Goal: Task Accomplishment & Management: Use online tool/utility

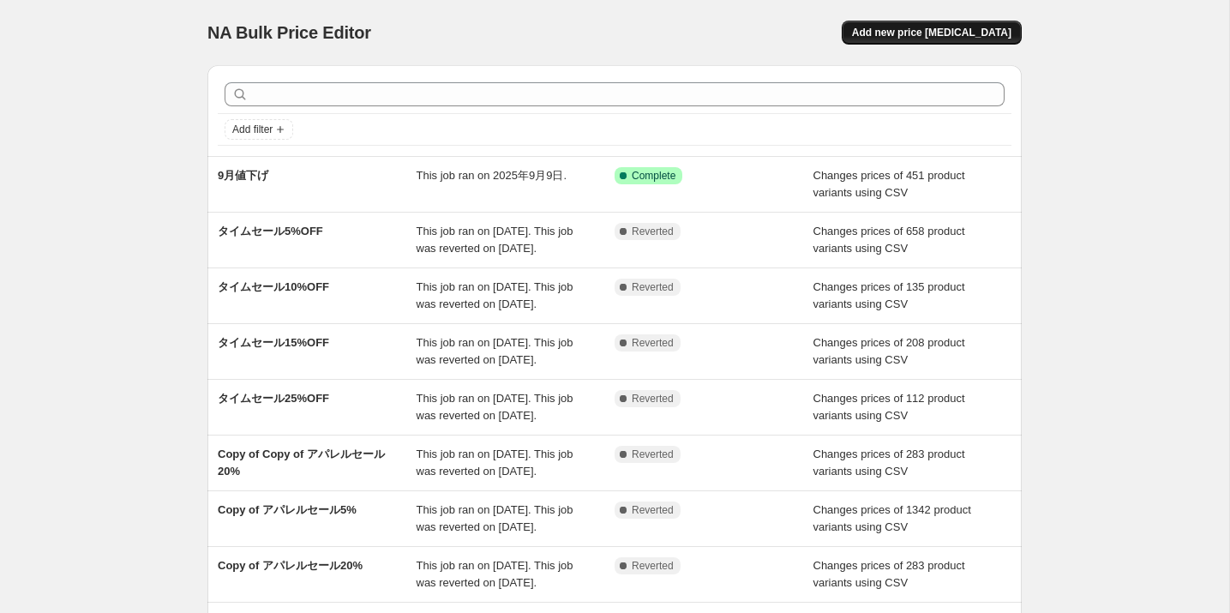
click at [932, 28] on span "Add new price [MEDICAL_DATA]" at bounding box center [931, 33] width 159 height 14
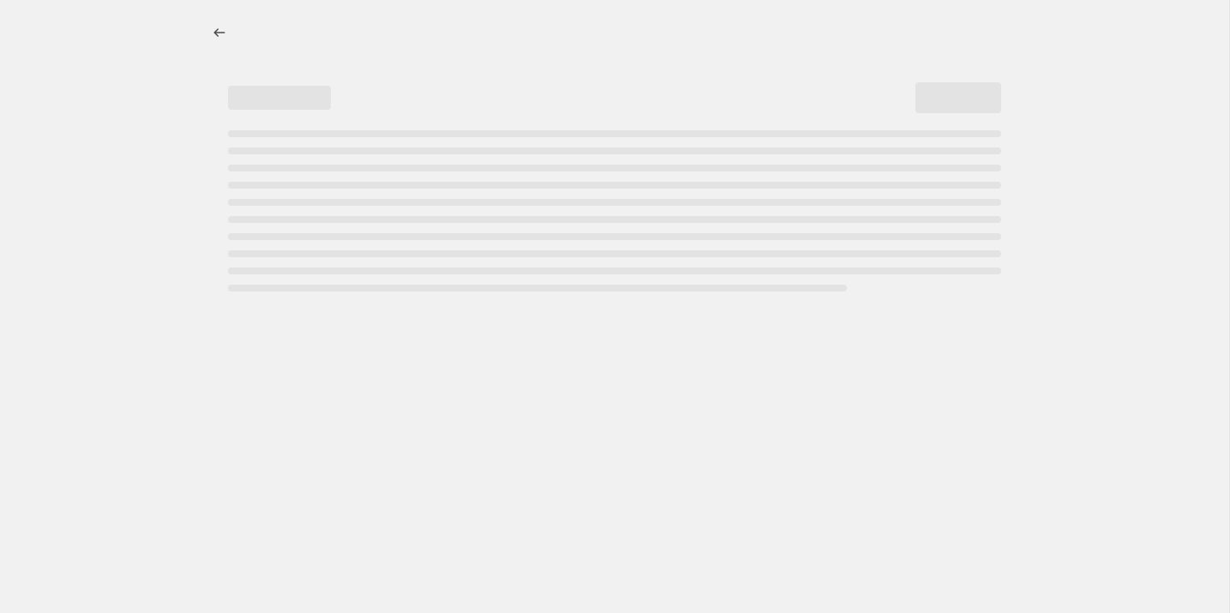
select select "percentage"
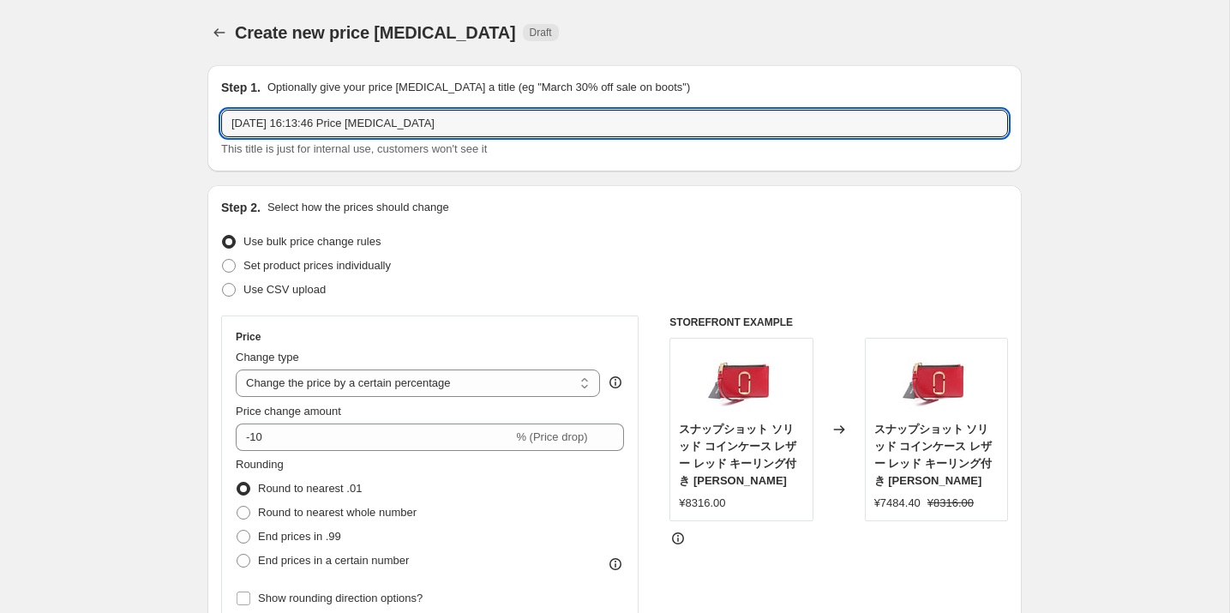
drag, startPoint x: 478, startPoint y: 135, endPoint x: 135, endPoint y: 131, distance: 342.1
type input "9月値下げ　タグ付"
click at [287, 293] on span "Use CSV upload" at bounding box center [284, 289] width 82 height 13
click at [223, 284] on input "Use CSV upload" at bounding box center [222, 283] width 1 height 1
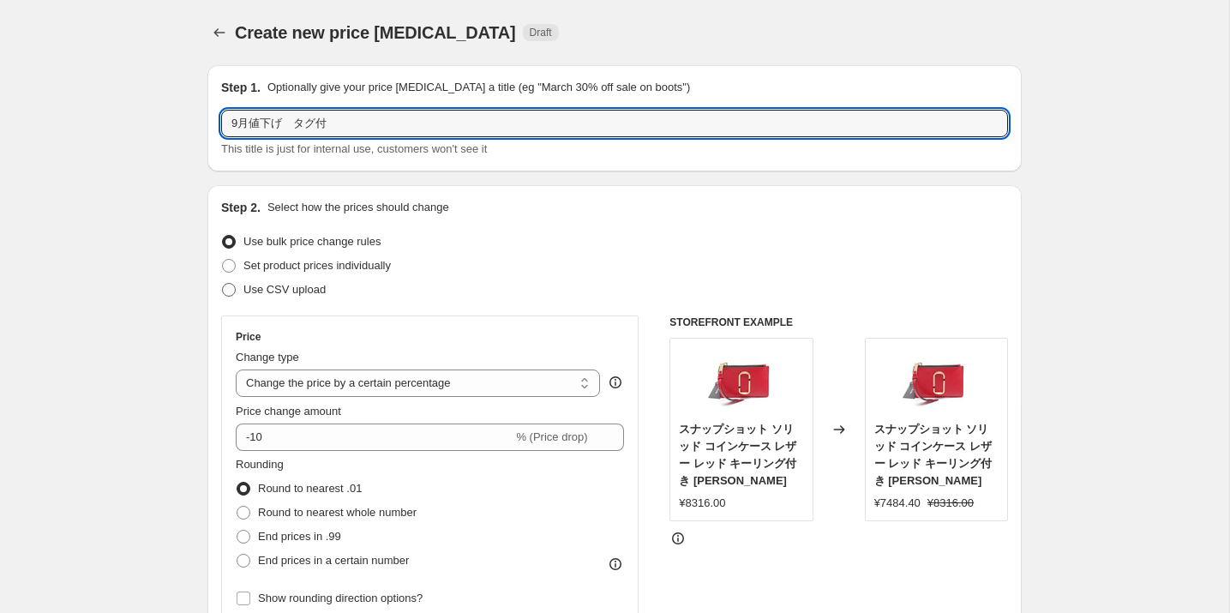
radio input "true"
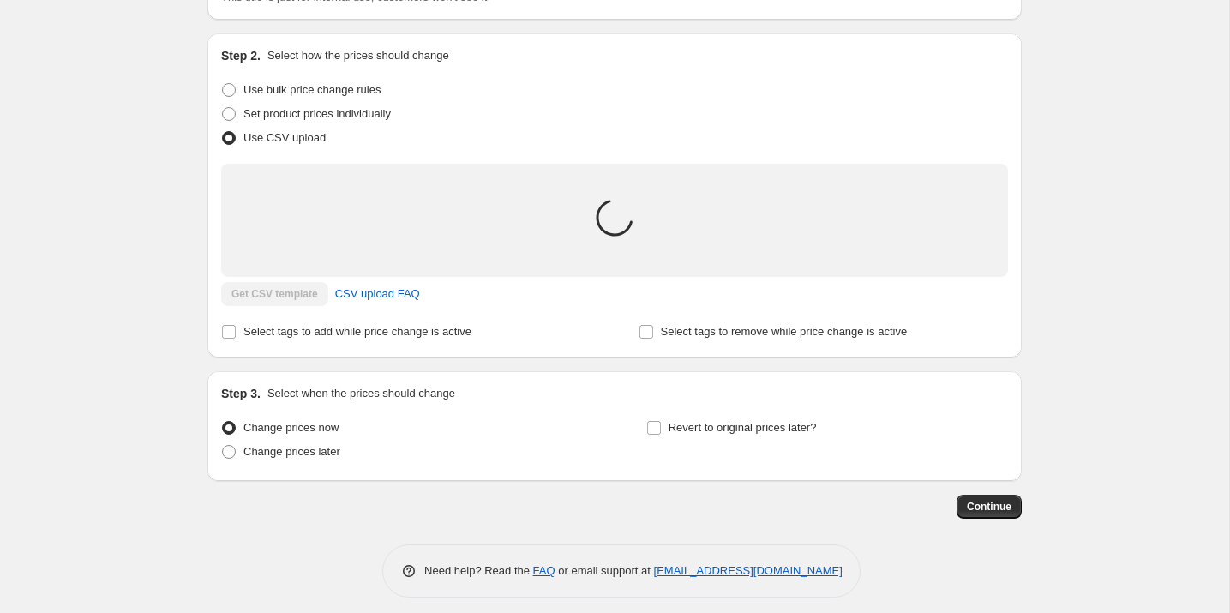
scroll to position [161, 0]
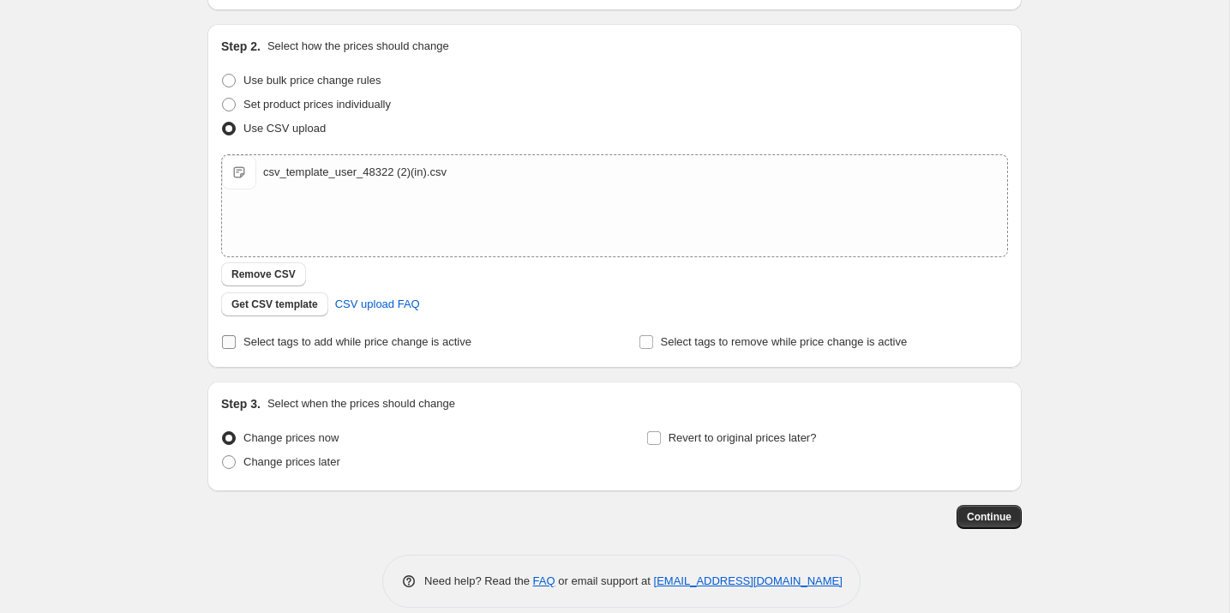
click at [376, 340] on span "Select tags to add while price change is active" at bounding box center [357, 341] width 228 height 13
click at [236, 340] on input "Select tags to add while price change is active" at bounding box center [229, 342] width 14 height 14
checkbox input "true"
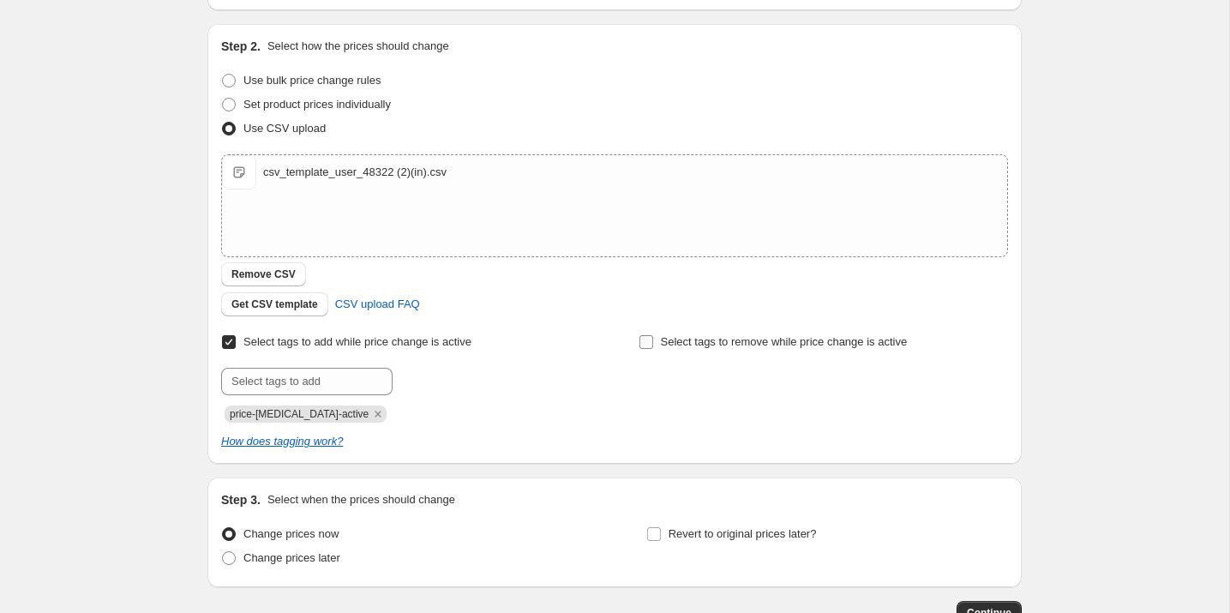
click at [688, 338] on span "Select tags to remove while price change is active" at bounding box center [784, 341] width 247 height 13
click at [653, 338] on input "Select tags to remove while price change is active" at bounding box center [647, 342] width 14 height 14
click at [688, 337] on span "Select tags to remove while price change is active" at bounding box center [784, 341] width 247 height 13
click at [653, 337] on input "Select tags to remove while price change is active" at bounding box center [647, 342] width 14 height 14
checkbox input "false"
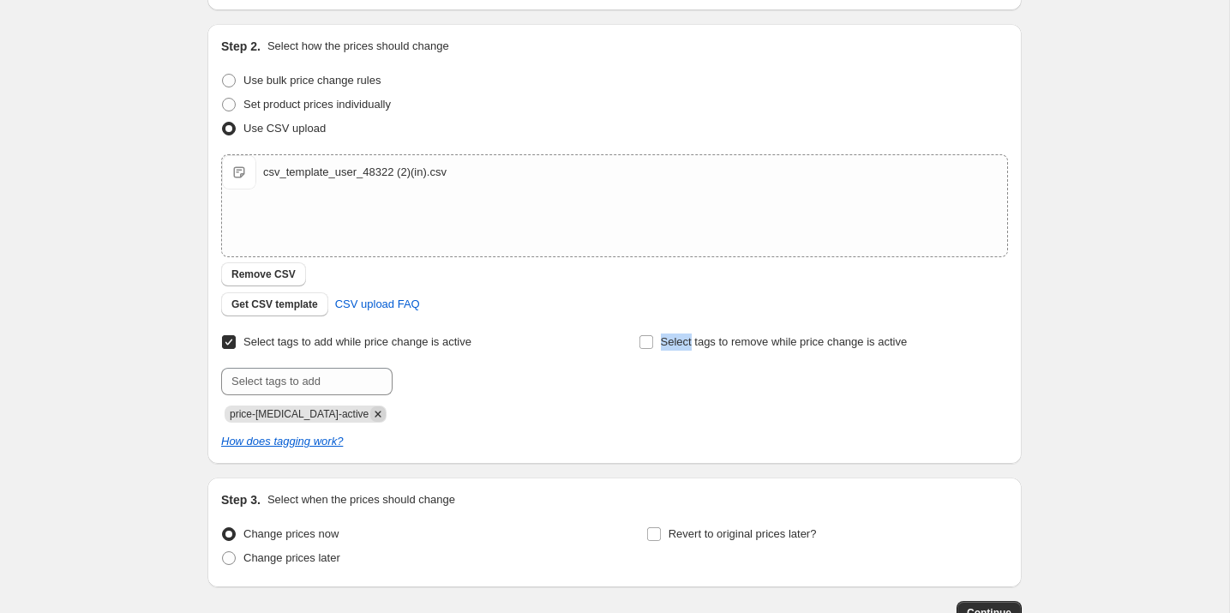
click at [370, 408] on icon "Remove price-change-job-active" at bounding box center [377, 413] width 15 height 15
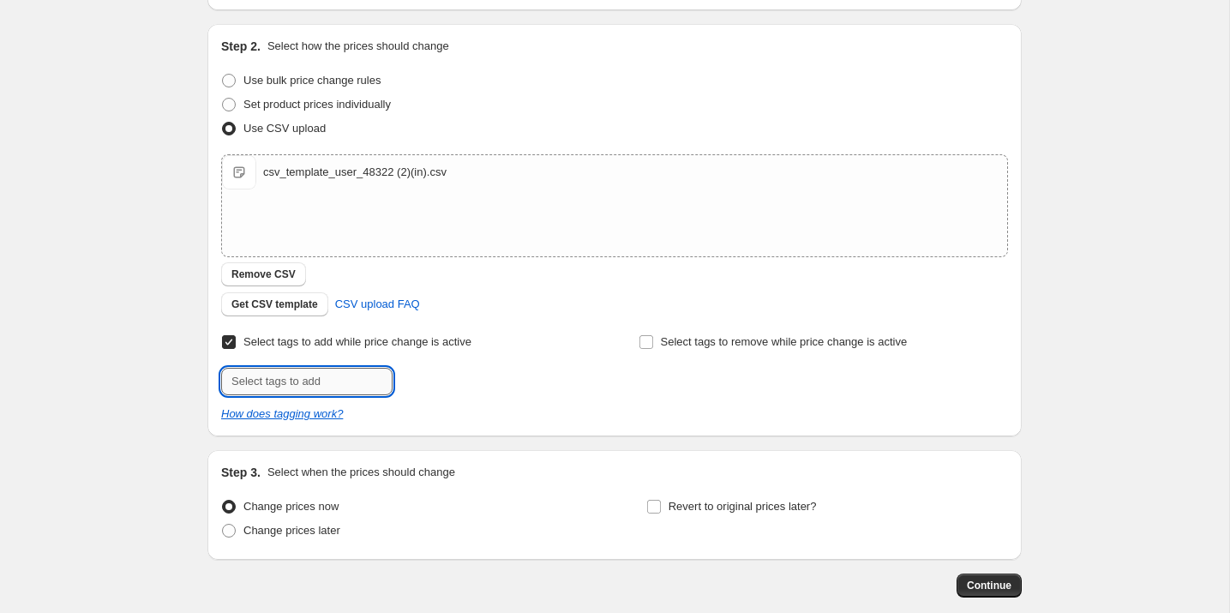
click at [352, 375] on input "text" at bounding box center [306, 381] width 171 height 27
type input "MD値下げ"
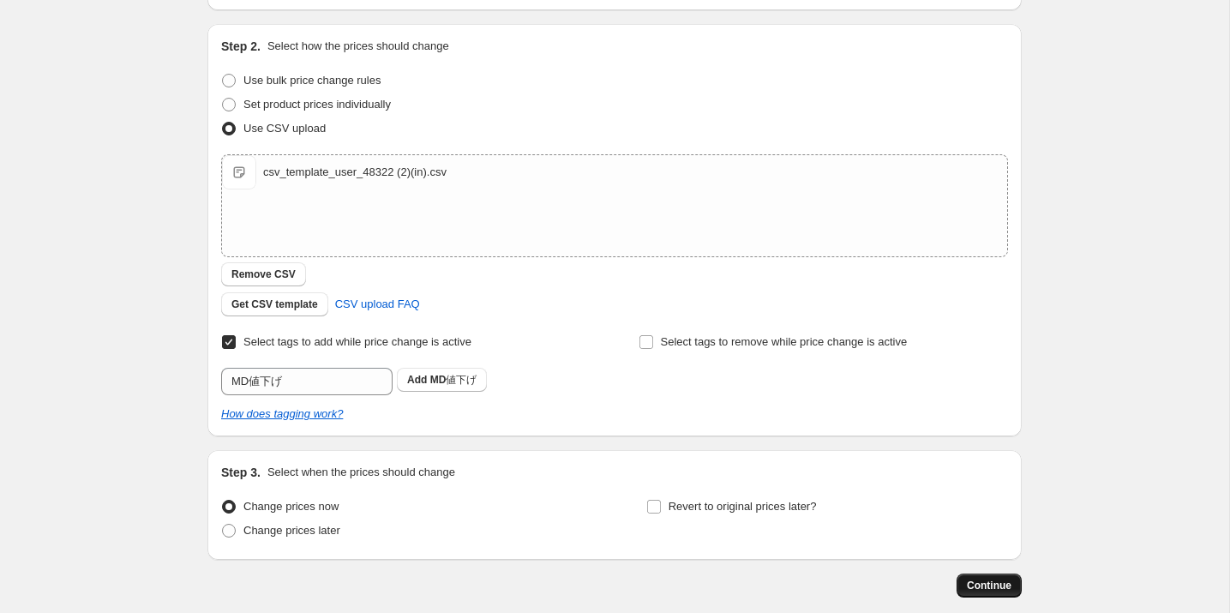
click at [997, 580] on span "Continue" at bounding box center [989, 586] width 45 height 14
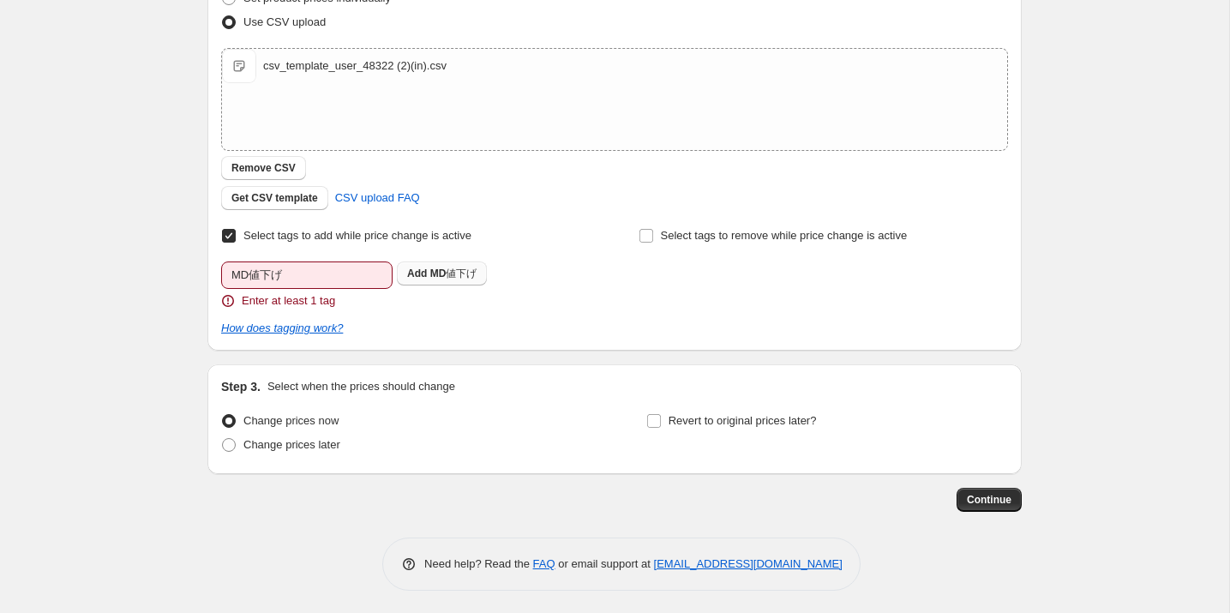
click at [450, 273] on span "MD値下げ" at bounding box center [453, 274] width 47 height 12
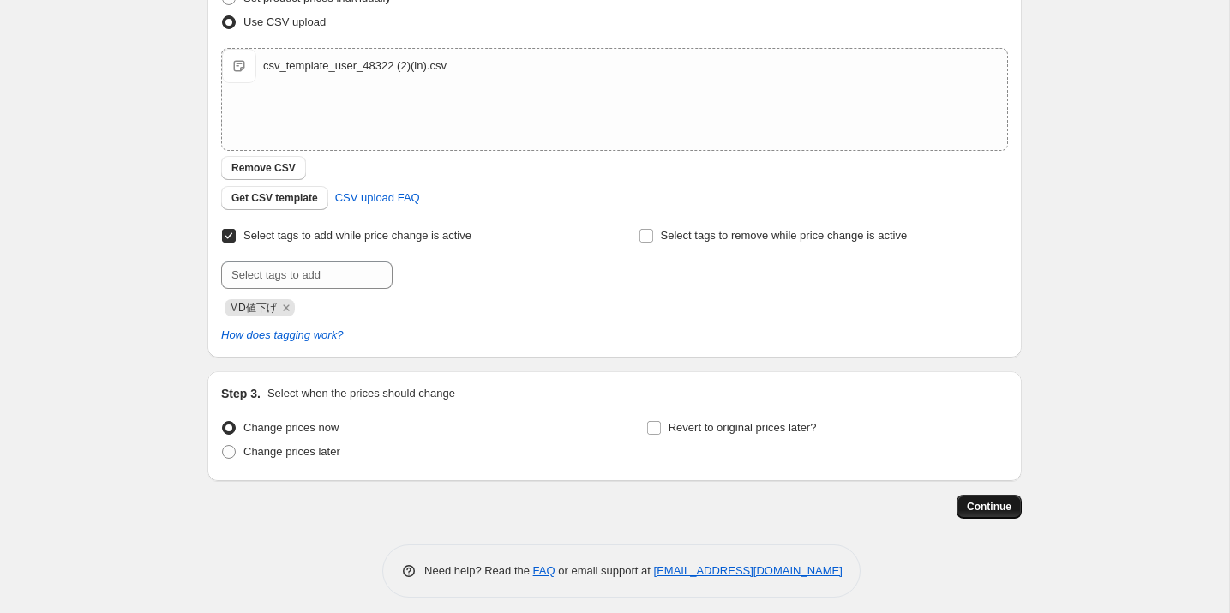
click at [998, 506] on span "Continue" at bounding box center [989, 507] width 45 height 14
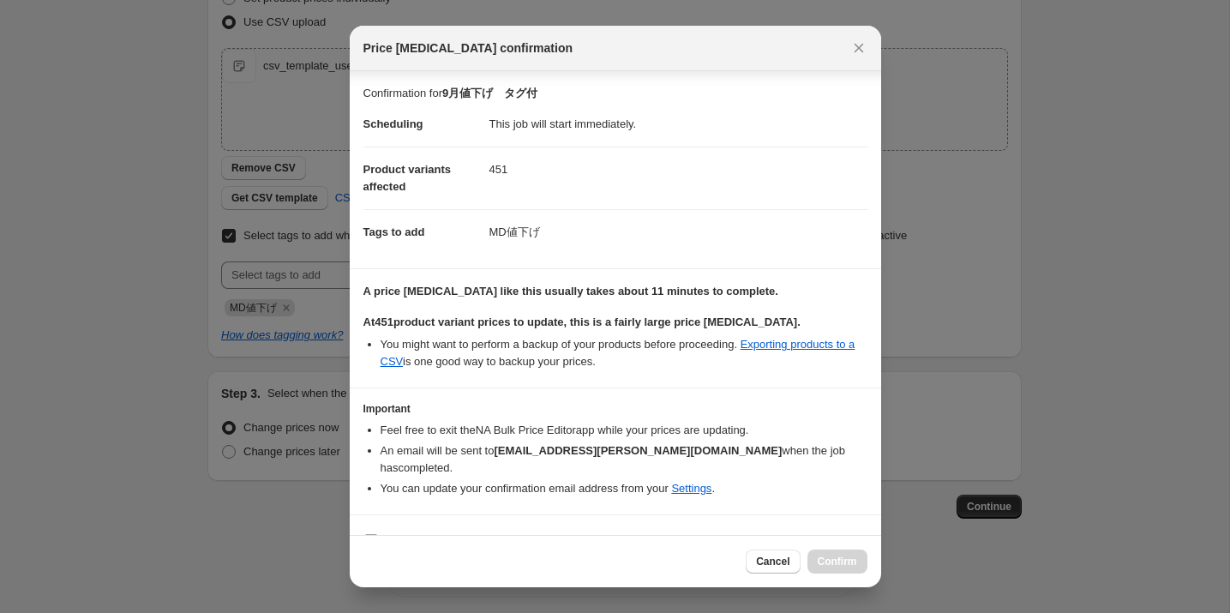
scroll to position [15, 0]
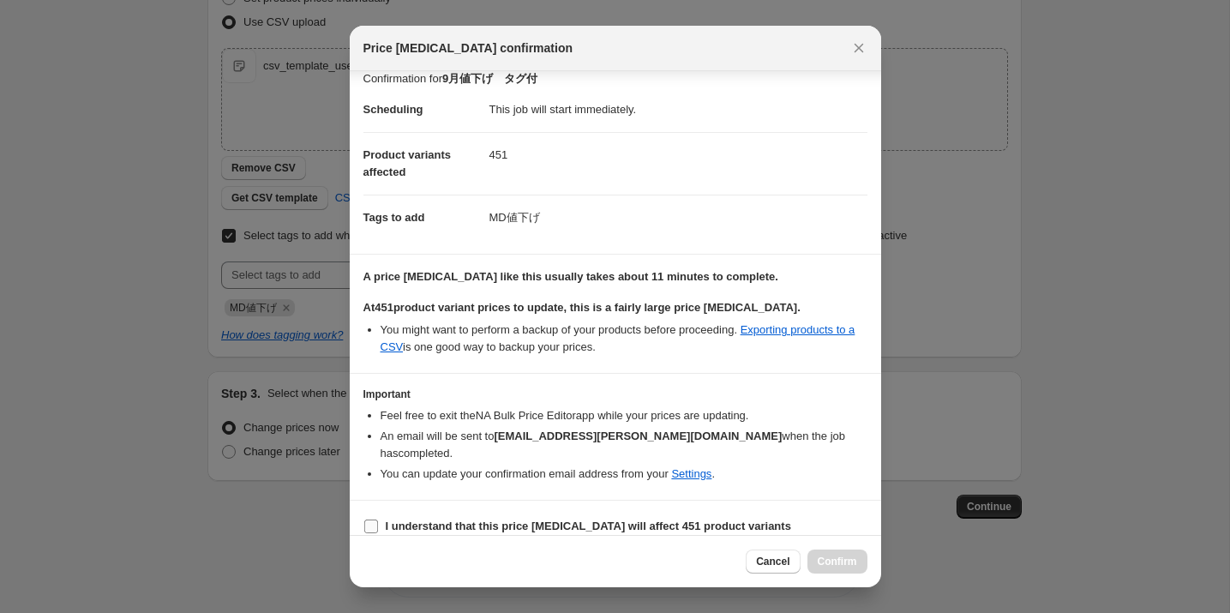
click at [368, 520] on input "I understand that this price [MEDICAL_DATA] will affect 451 product variants" at bounding box center [371, 527] width 14 height 14
checkbox input "true"
click at [822, 561] on span "Confirm" at bounding box center [837, 562] width 39 height 14
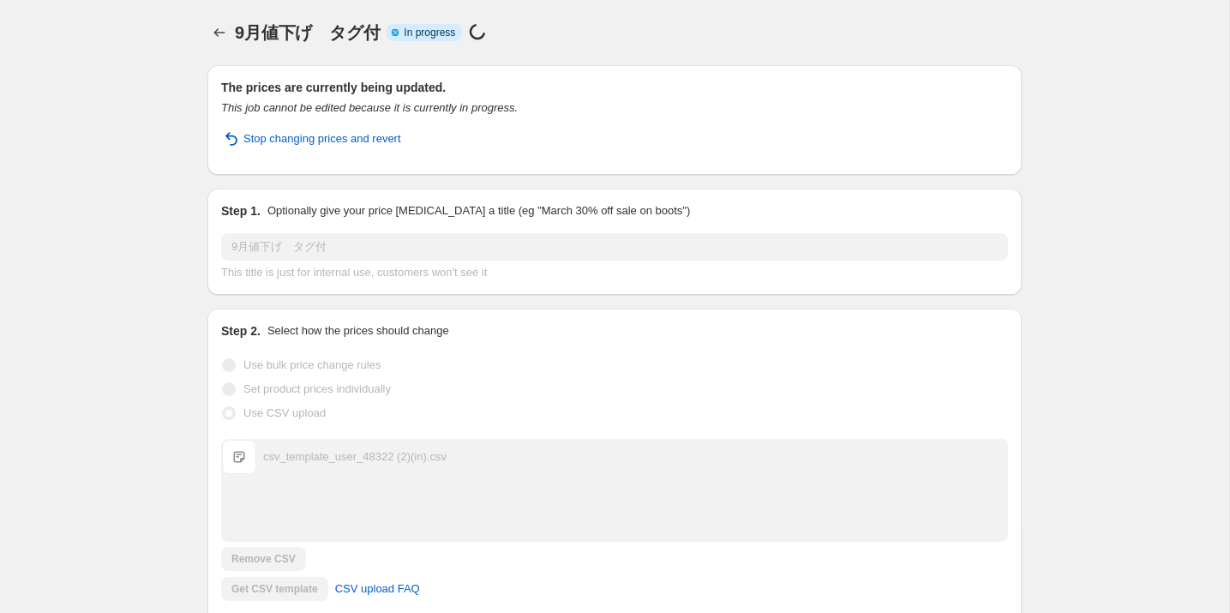
scroll to position [312, 0]
